Goal: Task Accomplishment & Management: Manage account settings

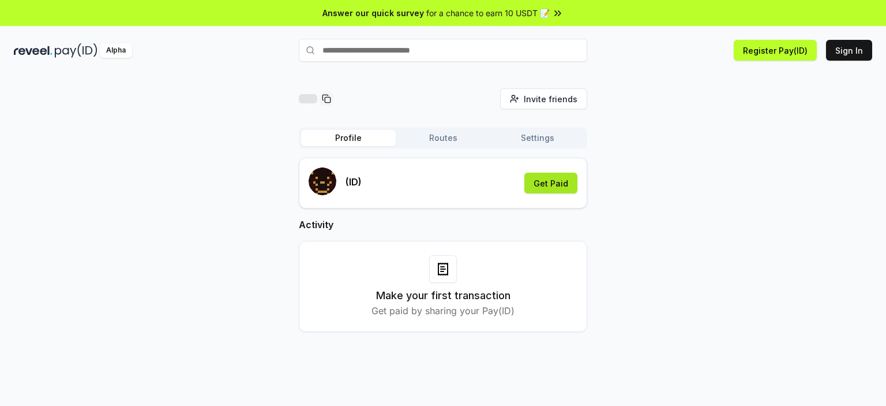
click at [552, 184] on button "Get Paid" at bounding box center [551, 183] width 53 height 21
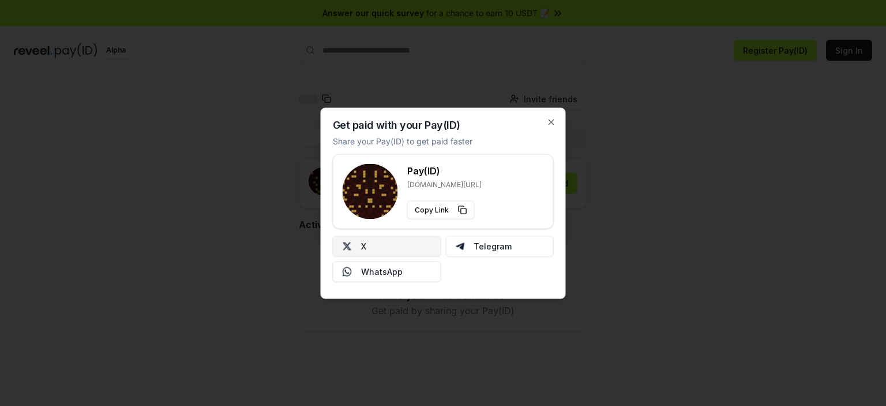
click at [387, 242] on button "X" at bounding box center [387, 245] width 108 height 21
click at [548, 120] on icon "button" at bounding box center [551, 121] width 9 height 9
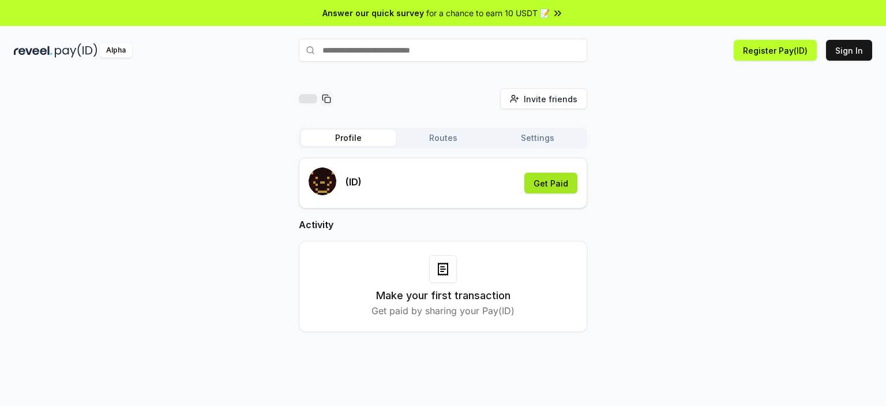
click at [549, 184] on button "Get Paid" at bounding box center [551, 183] width 53 height 21
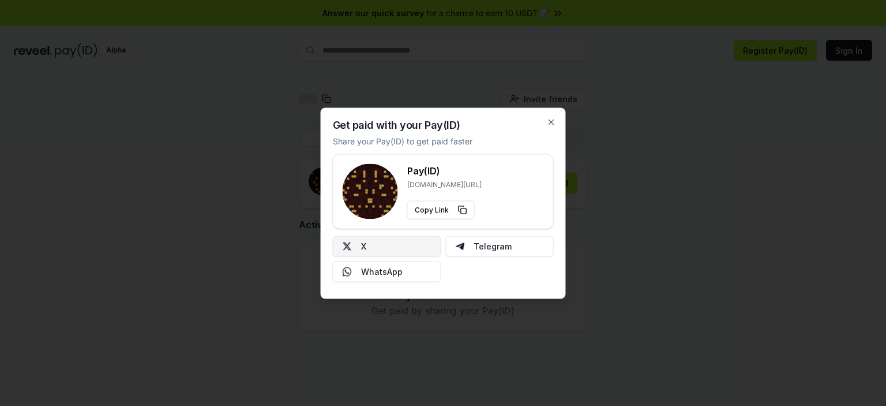
click at [391, 240] on button "X" at bounding box center [387, 245] width 108 height 21
